Goal: Find specific page/section

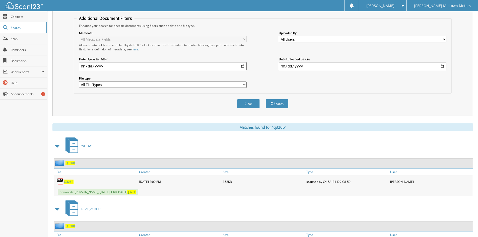
scroll to position [47, 0]
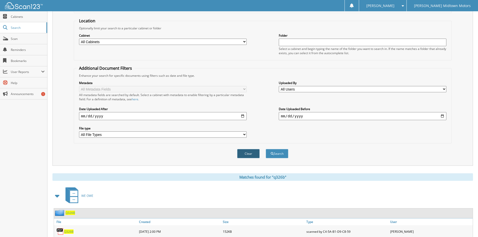
click at [252, 155] on button "Clear" at bounding box center [248, 153] width 23 height 9
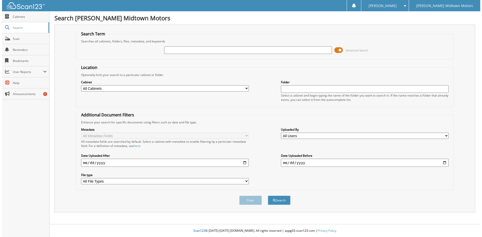
scroll to position [0, 0]
click at [195, 53] on input "text" at bounding box center [247, 50] width 169 height 8
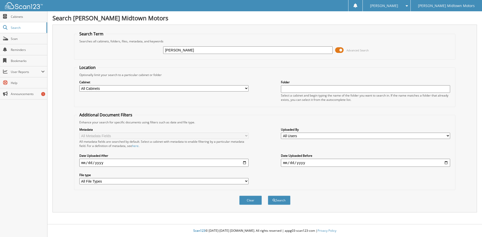
type input "[PERSON_NAME]"
click at [268, 196] on button "Search" at bounding box center [279, 200] width 23 height 9
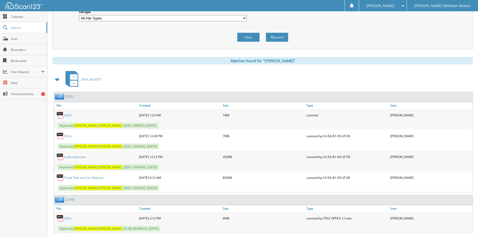
scroll to position [226, 0]
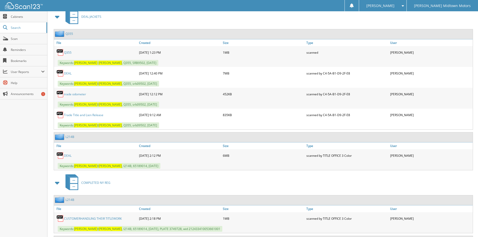
click at [70, 52] on link "Q355" at bounding box center [68, 52] width 8 height 4
click at [69, 74] on link "DEAL" at bounding box center [68, 73] width 8 height 4
